Goal: Find specific page/section: Find specific page/section

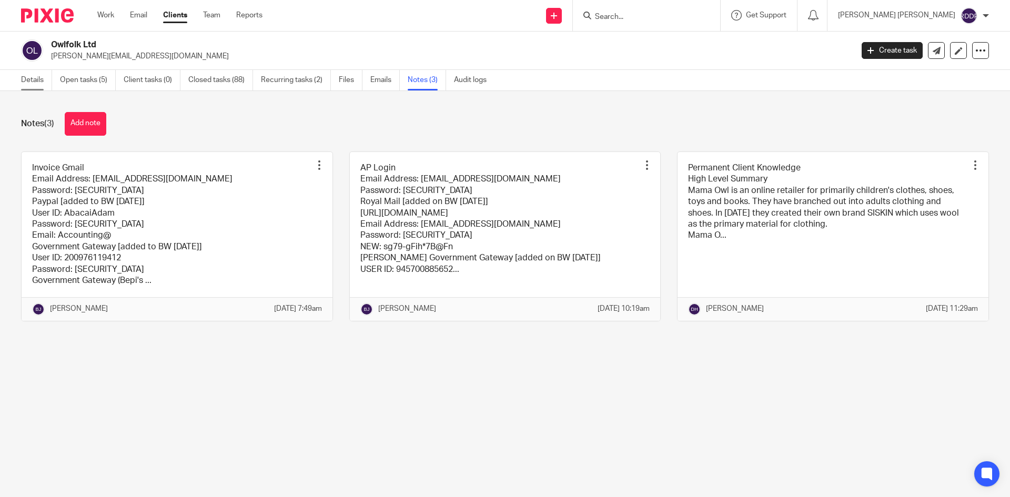
click at [28, 83] on link "Details" at bounding box center [36, 80] width 31 height 21
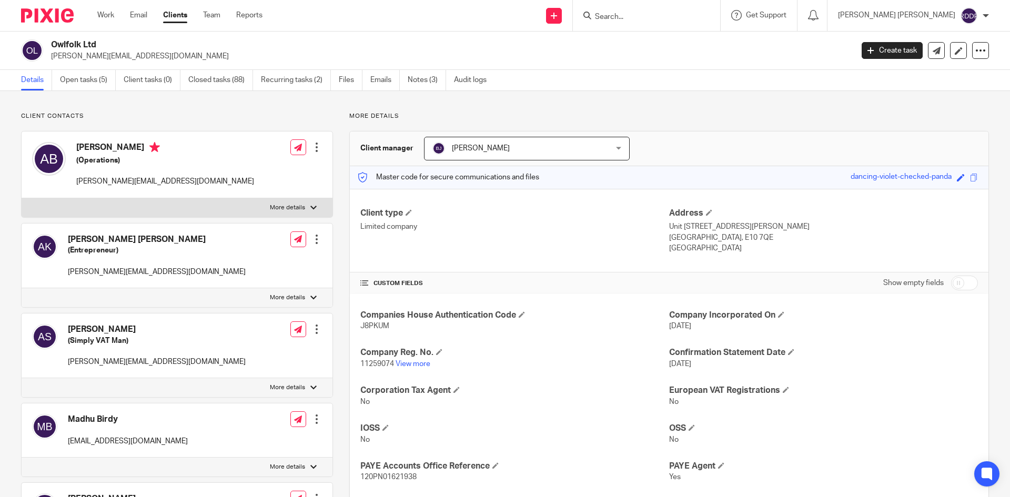
click at [635, 15] on input "Search" at bounding box center [641, 17] width 95 height 9
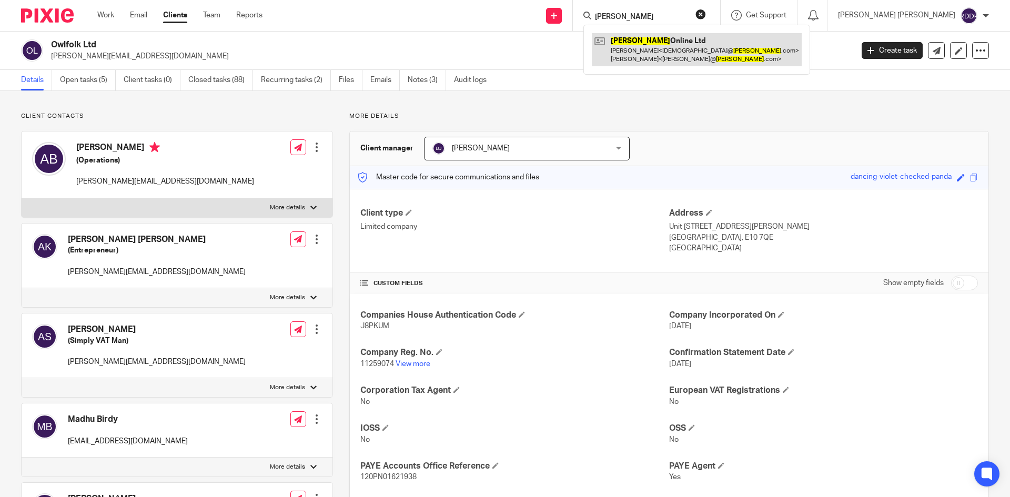
type input "[PERSON_NAME]"
click at [667, 48] on link at bounding box center [697, 49] width 210 height 33
